Goal: Task Accomplishment & Management: Complete application form

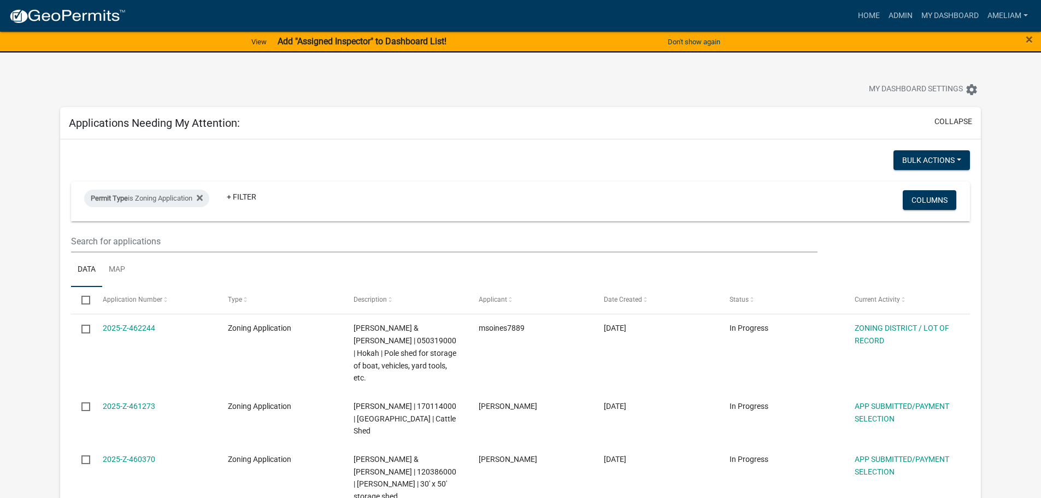
select select "3: 100"
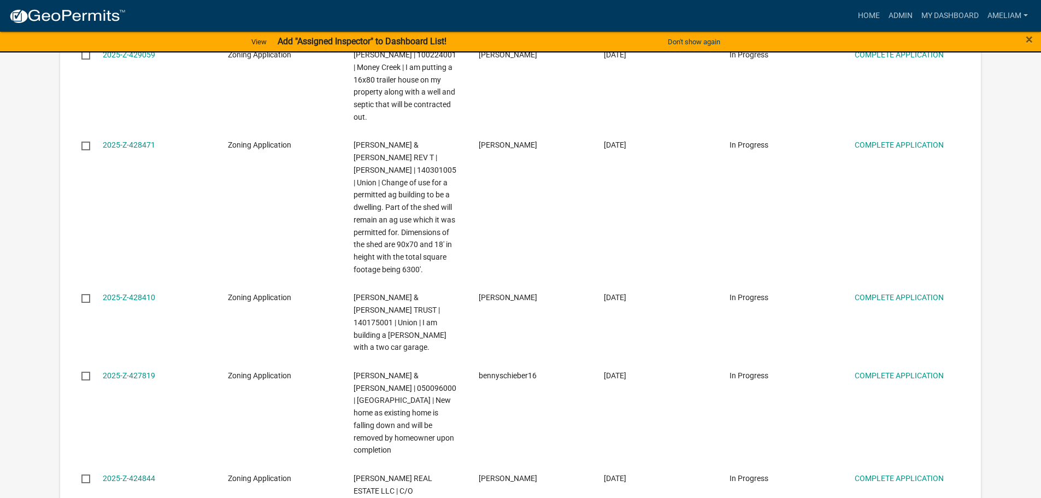
scroll to position [1660, 0]
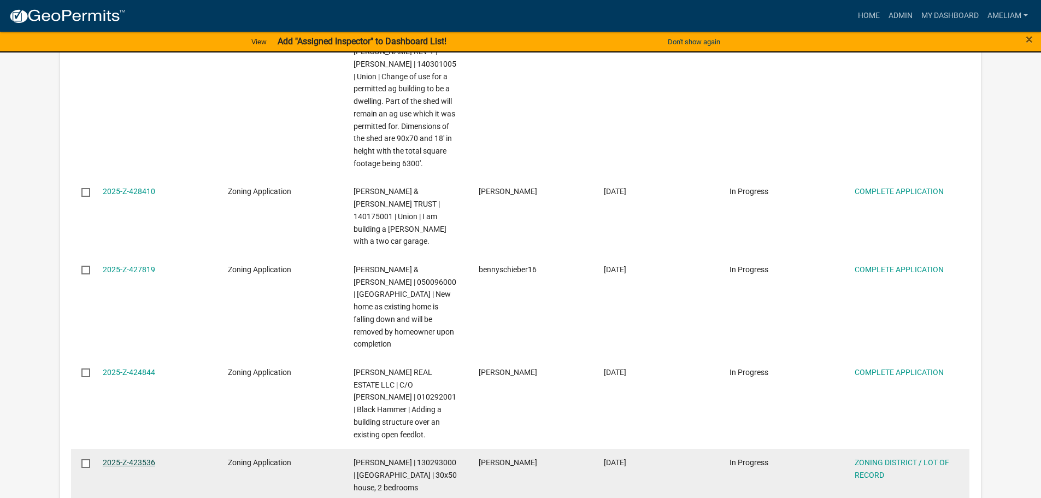
click at [127, 458] on link "2025-Z-423536" at bounding box center [129, 462] width 52 height 9
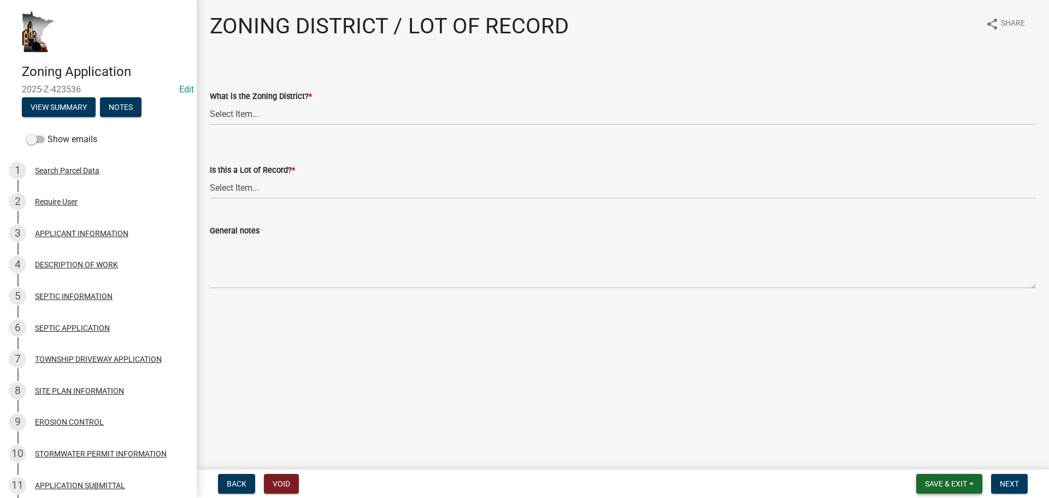
drag, startPoint x: 974, startPoint y: 488, endPoint x: 968, endPoint y: 486, distance: 6.4
click at [974, 488] on button "Save & Exit" at bounding box center [949, 484] width 66 height 20
click at [935, 455] on button "Save & Exit" at bounding box center [938, 455] width 87 height 26
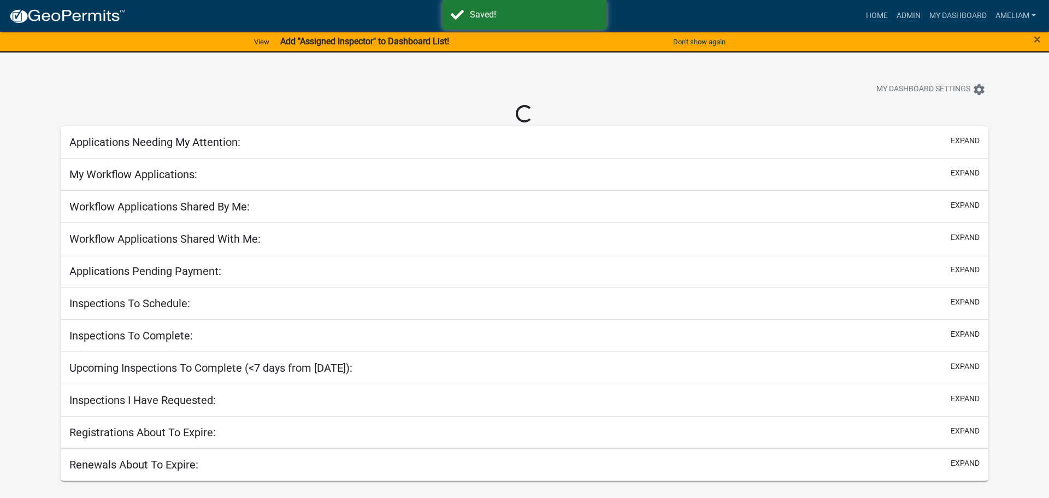
select select "3: 100"
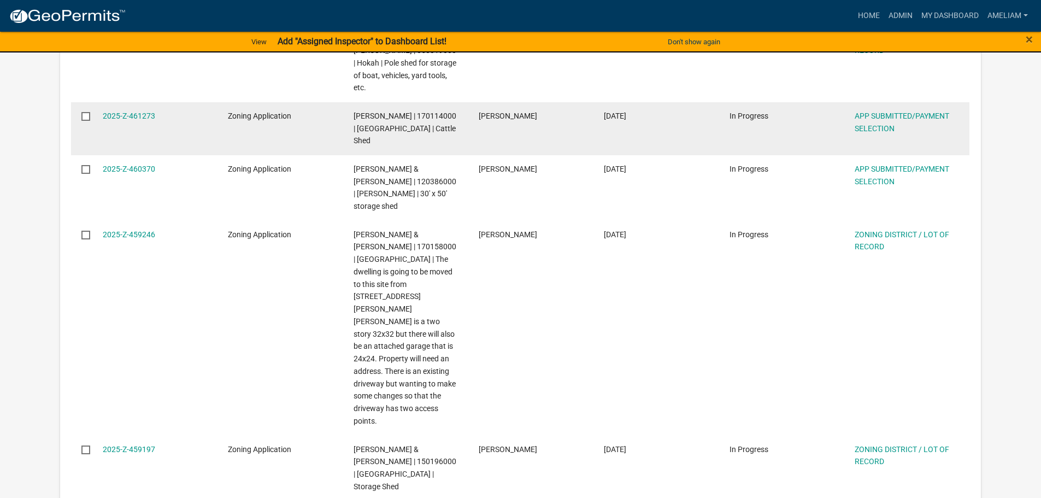
scroll to position [437, 0]
